Goal: Complete application form

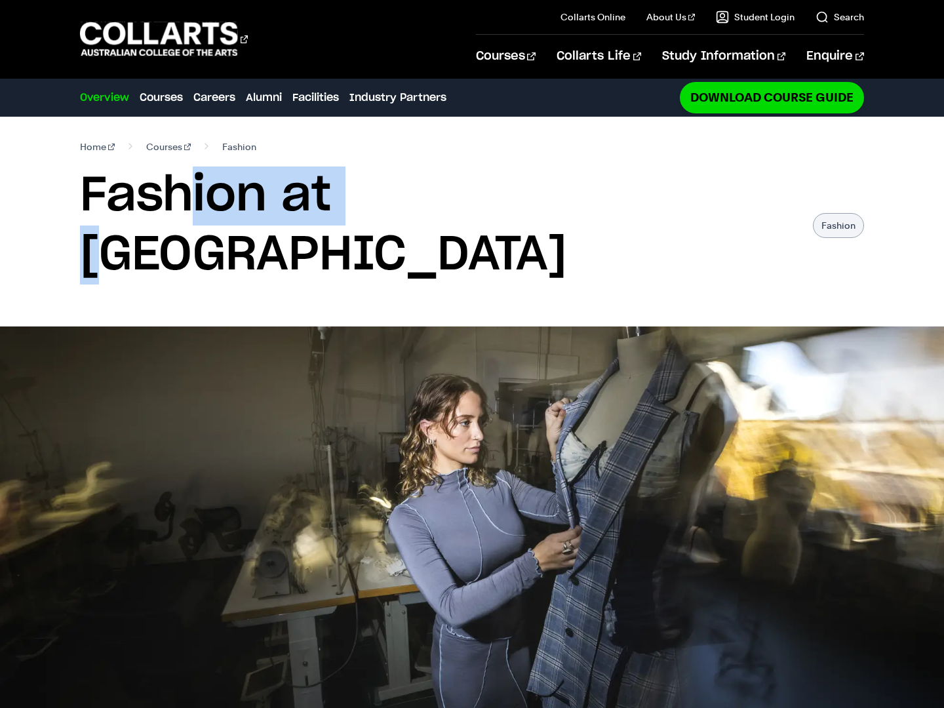
drag, startPoint x: 250, startPoint y: 195, endPoint x: 404, endPoint y: 200, distance: 154.7
click at [368, 200] on h1 "Fashion at Collarts" at bounding box center [439, 225] width 719 height 118
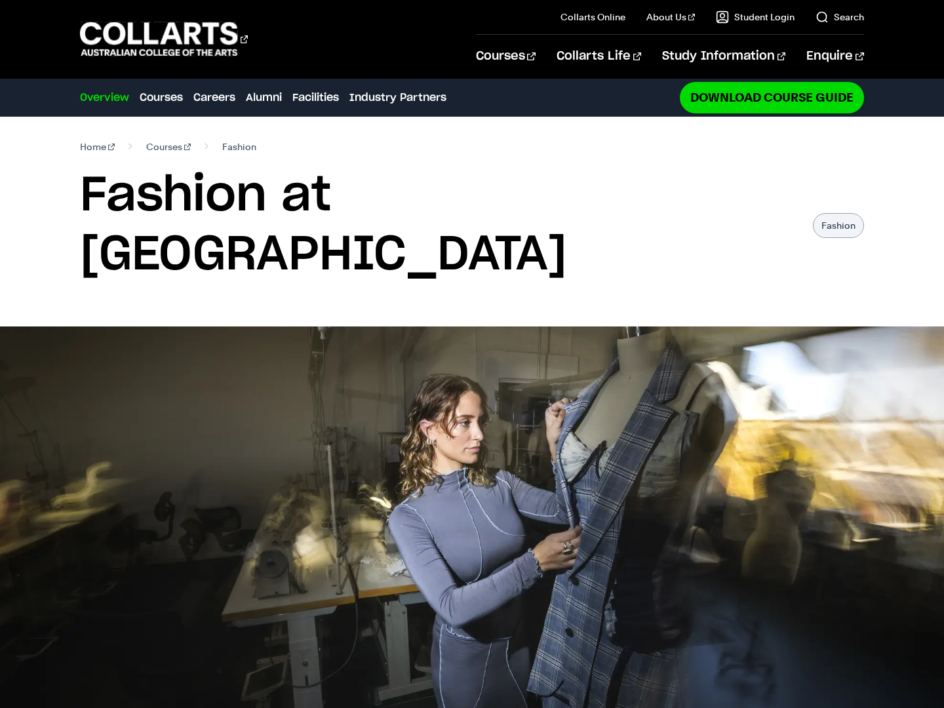
click at [404, 191] on h1 "Fashion at Collarts" at bounding box center [439, 225] width 719 height 118
click at [389, 193] on h1 "Fashion at Collarts" at bounding box center [439, 225] width 719 height 118
click at [366, 197] on h1 "Fashion at Collarts" at bounding box center [439, 225] width 719 height 118
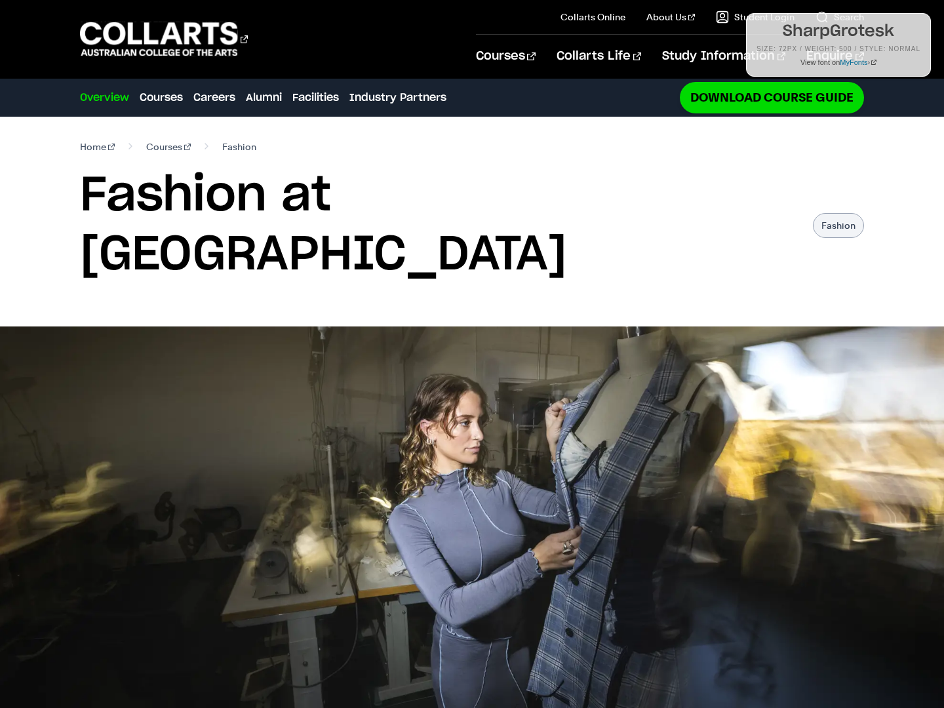
click at [839, 36] on h1 "SharpGrotesk" at bounding box center [838, 32] width 164 height 16
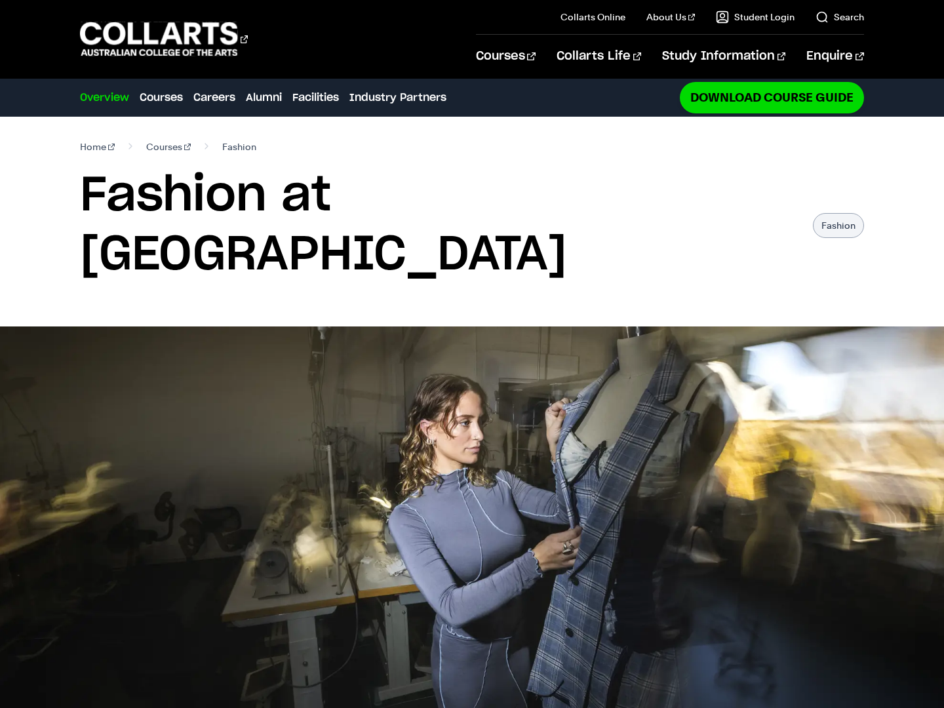
click at [222, 147] on span "Fashion" at bounding box center [239, 147] width 34 height 18
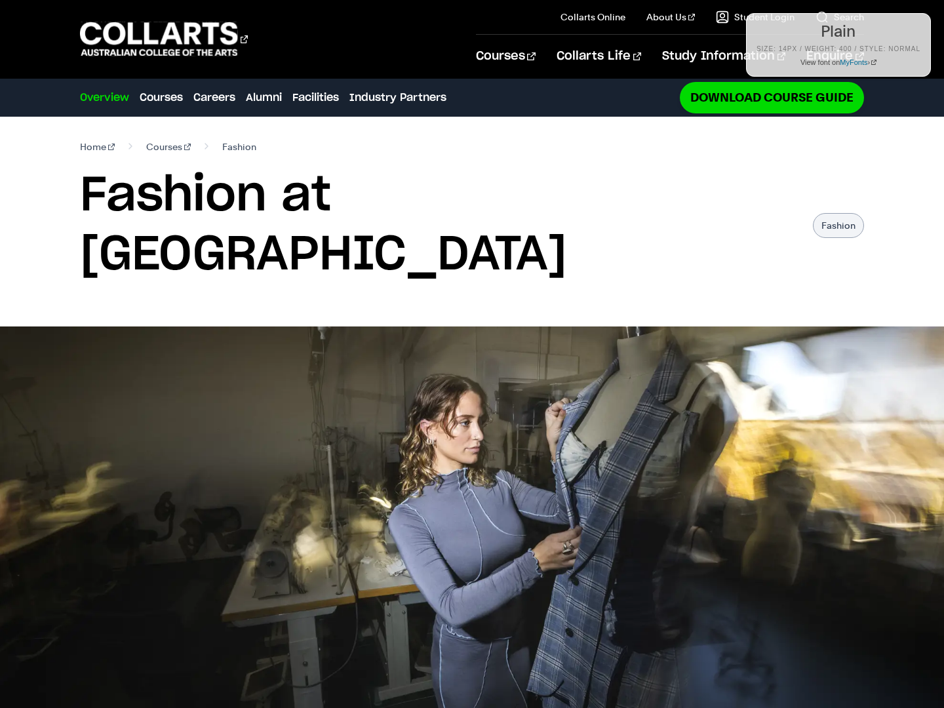
click at [819, 40] on div "Plain Size: 14px / Weight: 400 / Style: normal View font on MyFonts ›" at bounding box center [838, 45] width 185 height 64
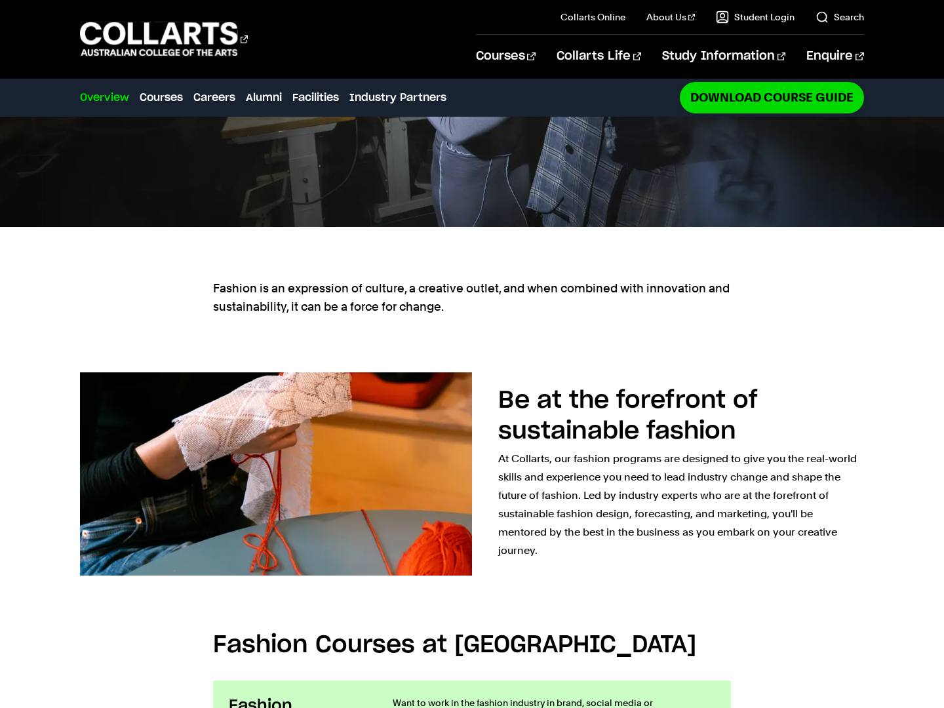
scroll to position [493, 0]
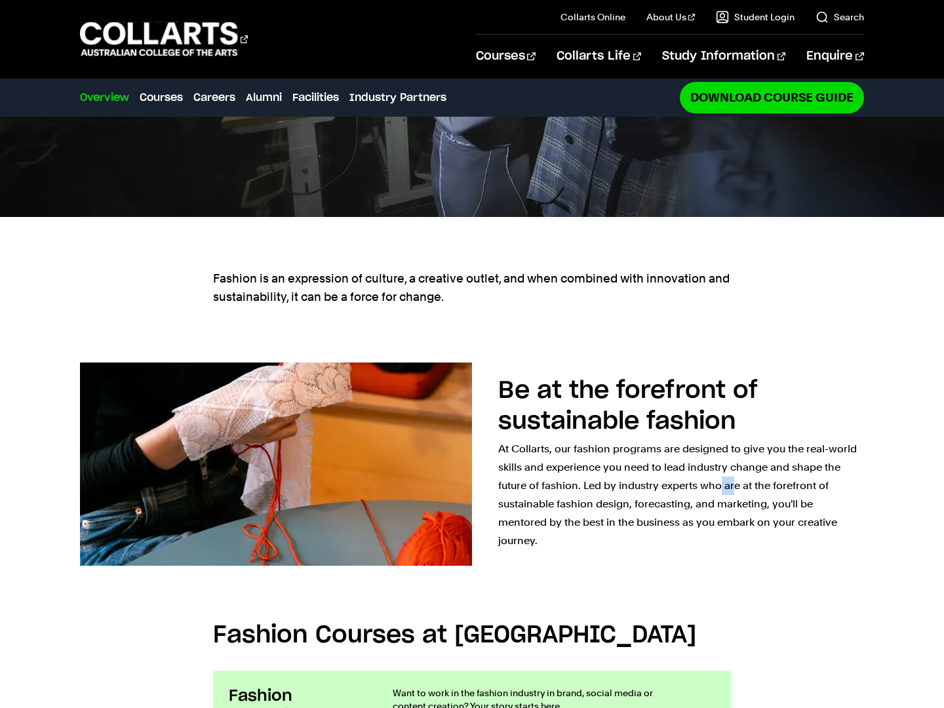
drag, startPoint x: 594, startPoint y: 436, endPoint x: 609, endPoint y: 437, distance: 15.1
click at [609, 440] on p "At Collarts, our fashion programs are designed to give you the real-world skill…" at bounding box center [681, 495] width 366 height 110
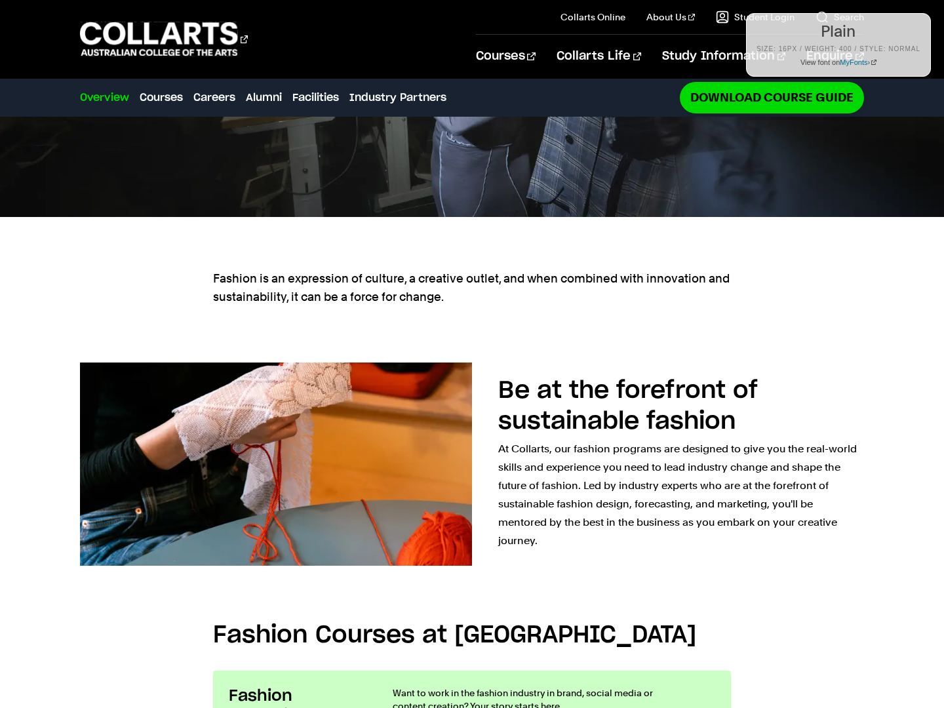
click at [796, 39] on h1 "Plain" at bounding box center [838, 32] width 164 height 16
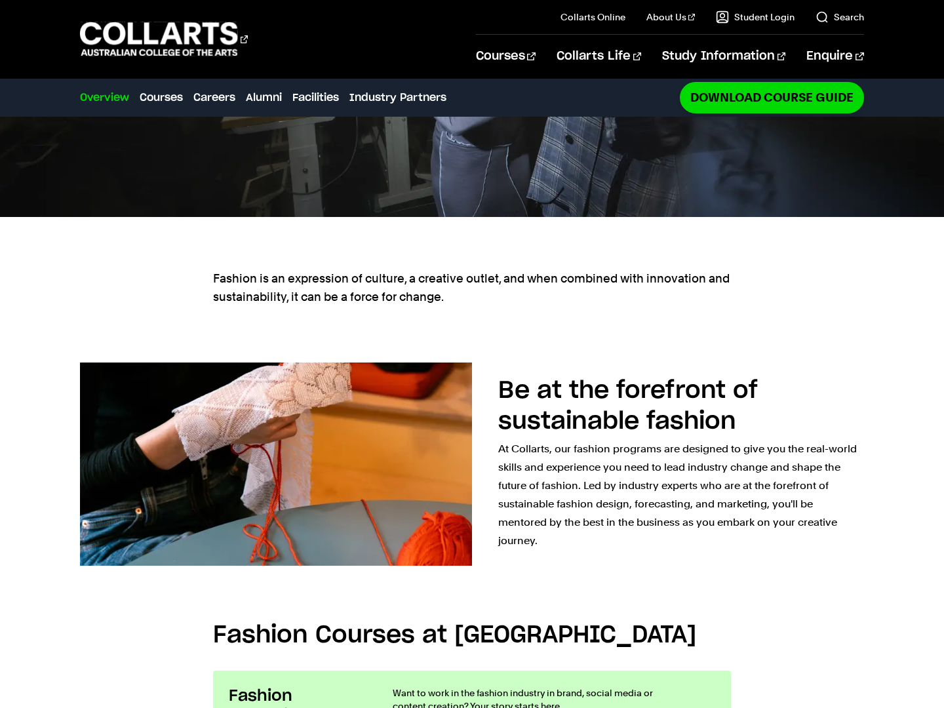
scroll to position [490, 0]
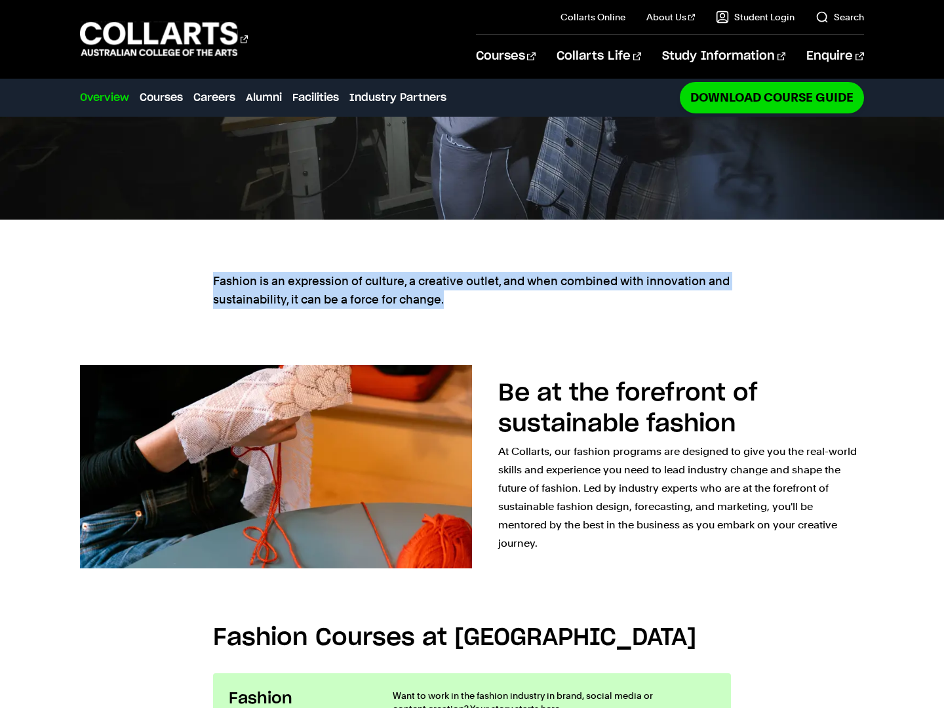
drag, startPoint x: 317, startPoint y: 231, endPoint x: 213, endPoint y: 214, distance: 105.6
click at [213, 272] on p "Fashion is an expression of culture, a creative outlet, and when combined with …" at bounding box center [472, 290] width 518 height 37
copy p "Fashion is an expression of culture, a creative outlet, and when combined with …"
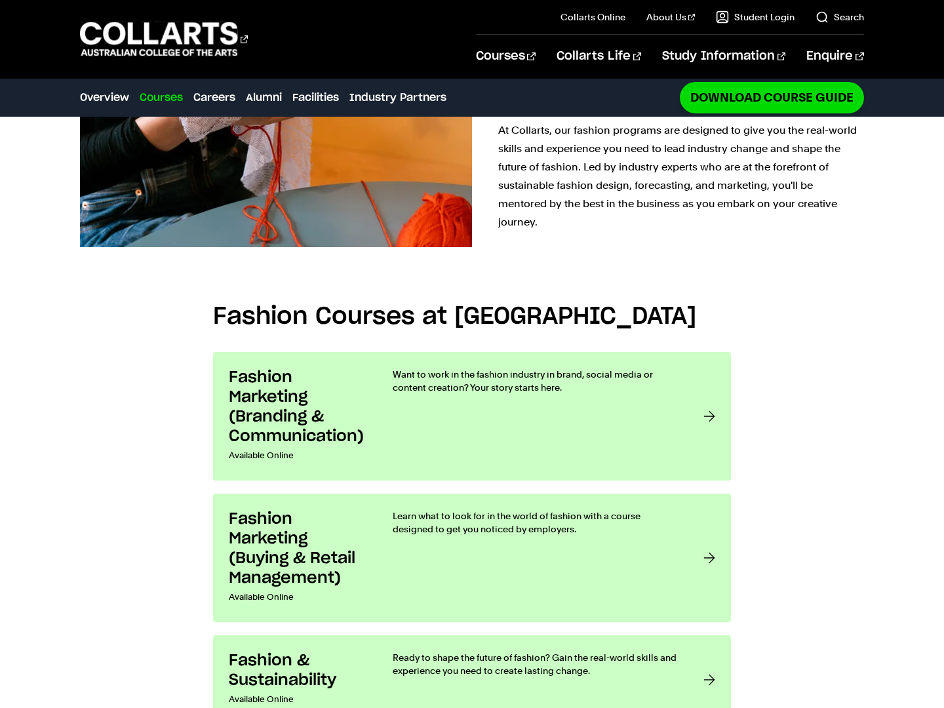
scroll to position [570, 0]
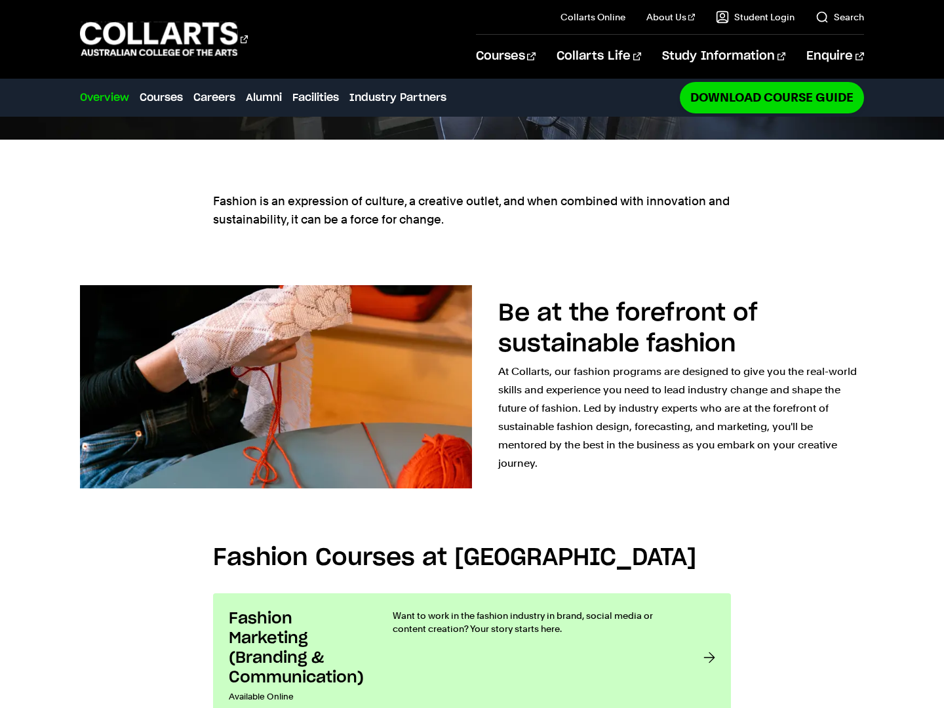
click at [892, 293] on div "Be at the forefront of sustainable fashion At Collarts, our fashion programs ar…" at bounding box center [472, 386] width 944 height 245
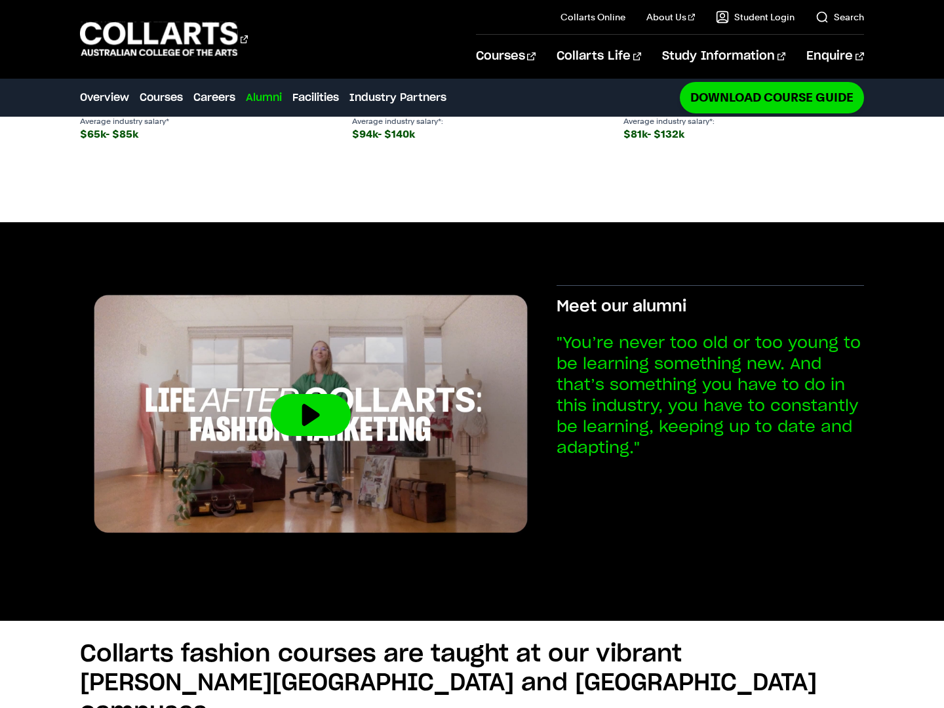
scroll to position [2062, 0]
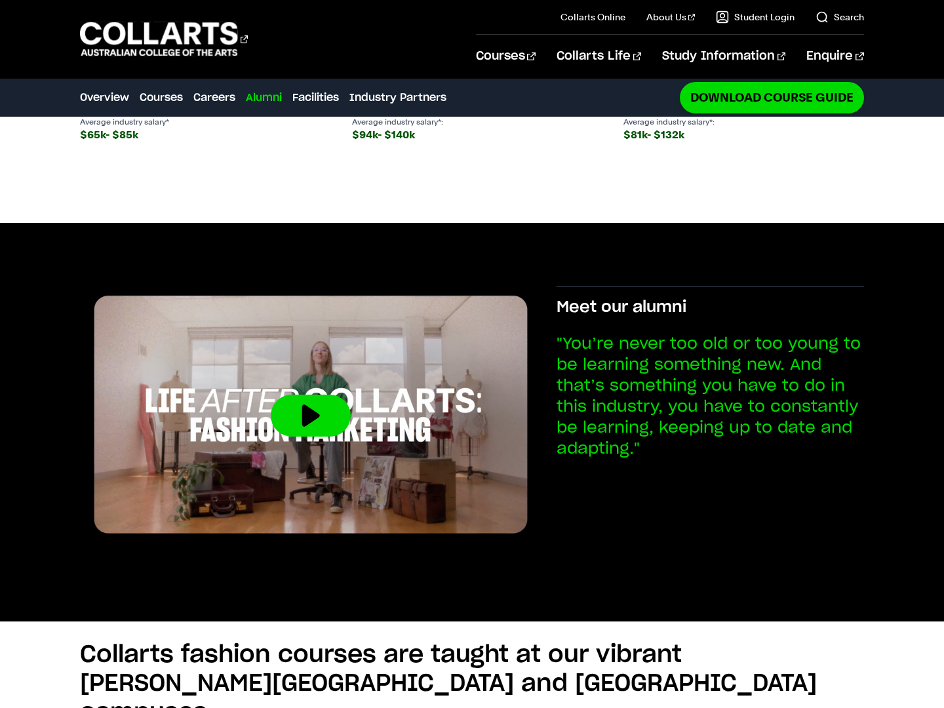
click at [316, 394] on button at bounding box center [311, 415] width 80 height 42
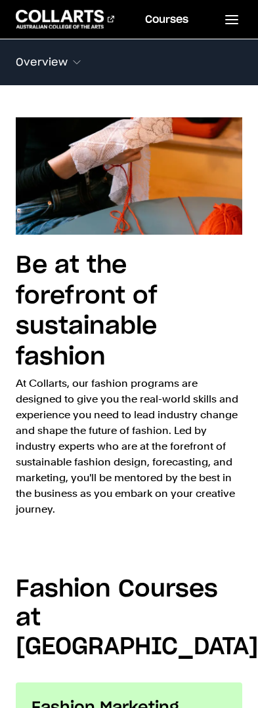
scroll to position [441, 0]
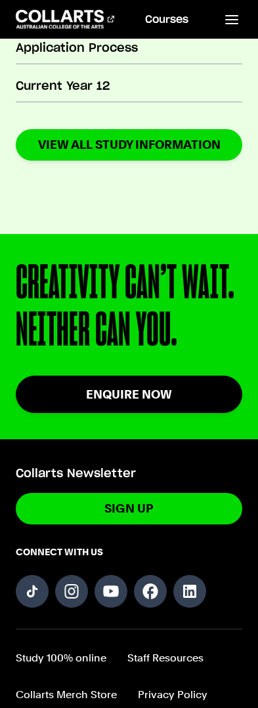
scroll to position [2261, 0]
